Goal: Information Seeking & Learning: Check status

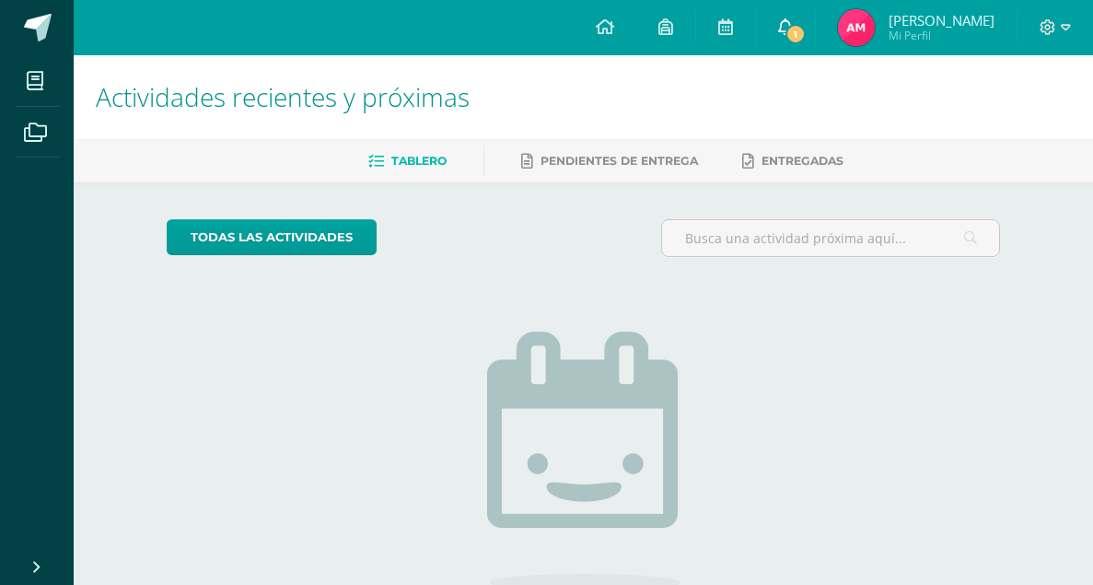
click at [790, 29] on span "1" at bounding box center [796, 34] width 20 height 20
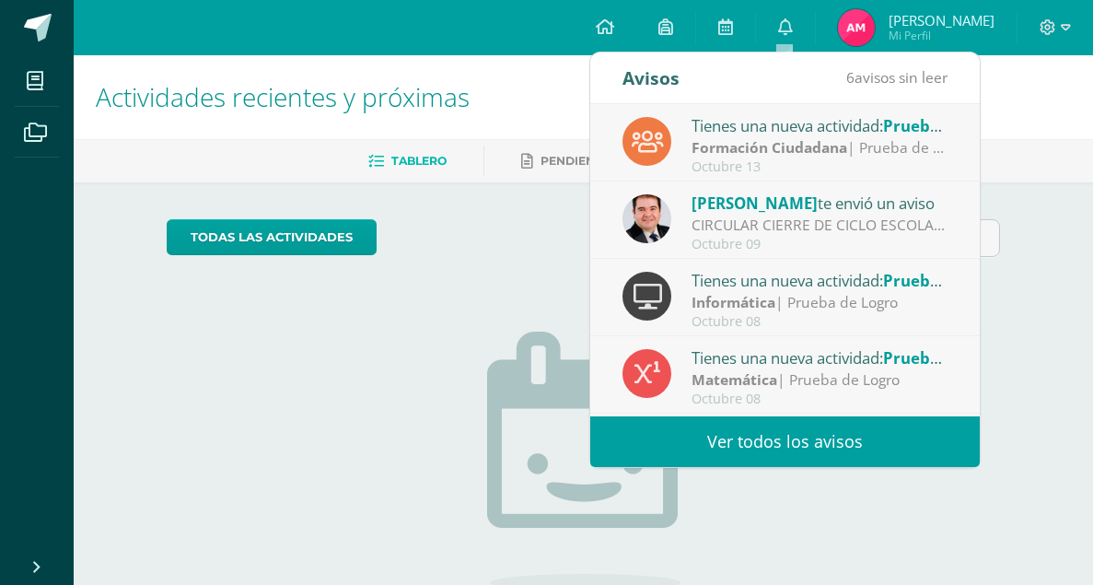
click at [877, 30] on span "[PERSON_NAME] Mi Perfil" at bounding box center [917, 27] width 164 height 37
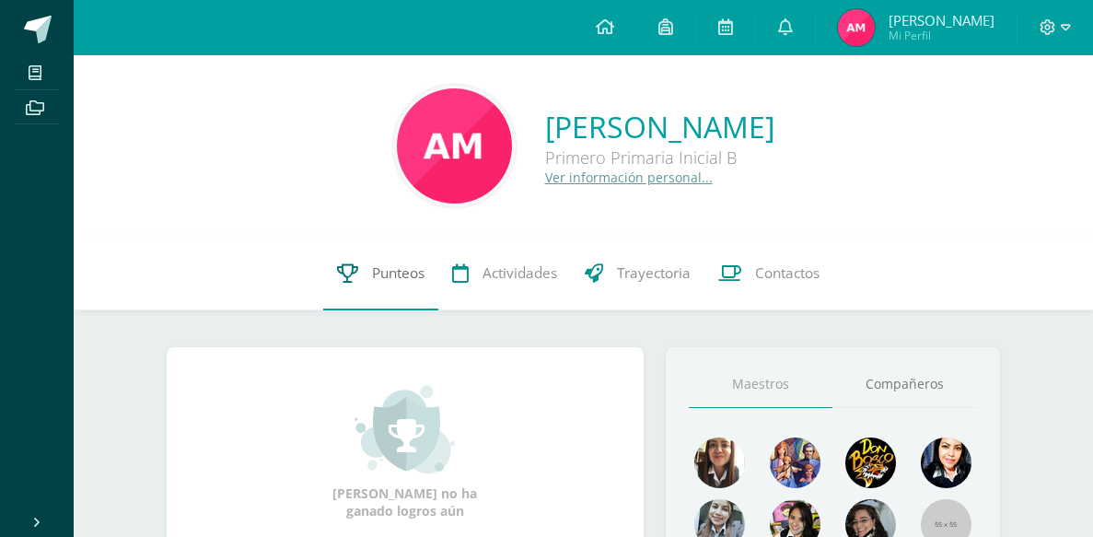
click at [412, 272] on span "Punteos" at bounding box center [398, 272] width 53 height 19
